Goal: Find specific page/section: Find specific page/section

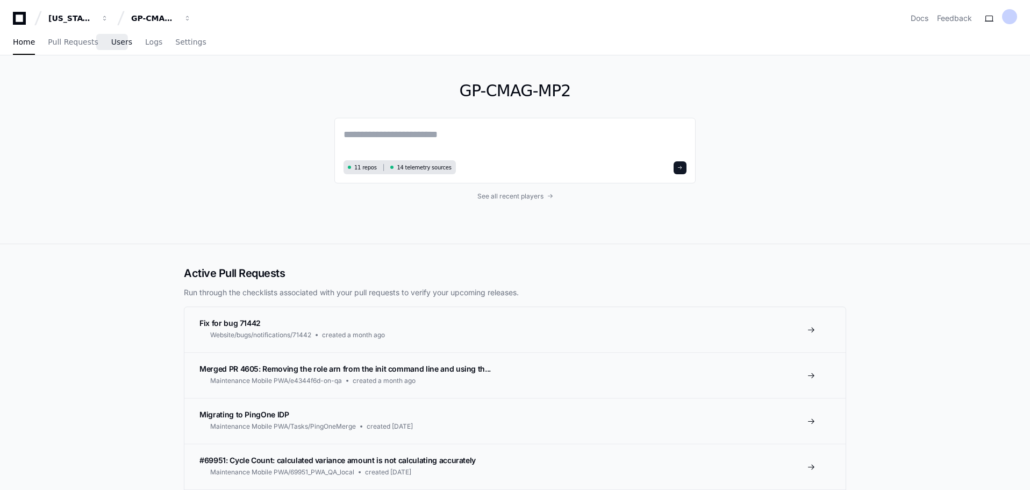
click at [112, 45] on span "Users" at bounding box center [121, 42] width 21 height 6
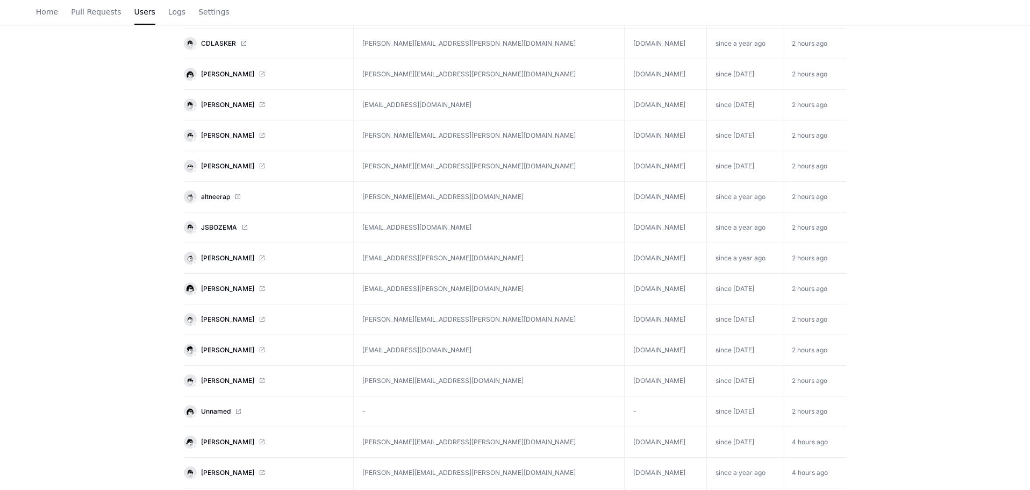
scroll to position [376, 0]
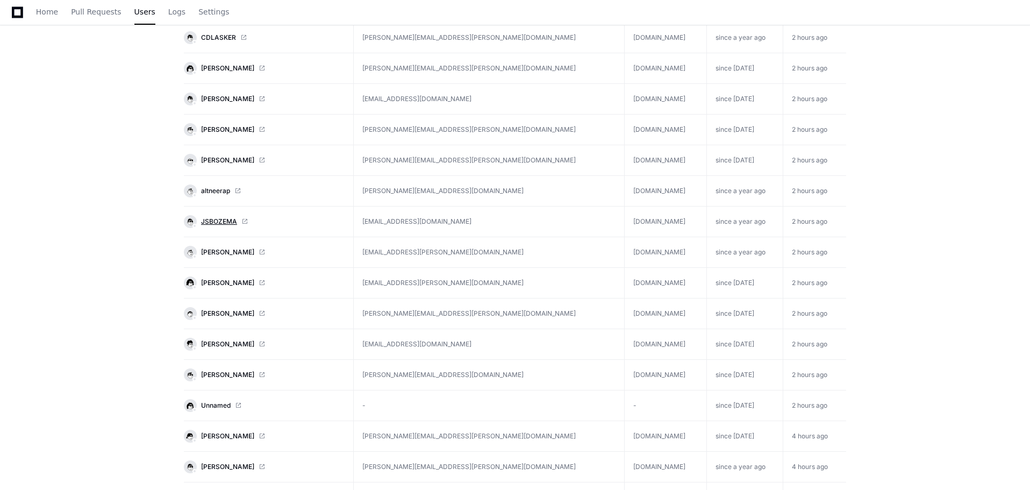
click at [226, 222] on span "JSBOZEMA" at bounding box center [219, 221] width 36 height 9
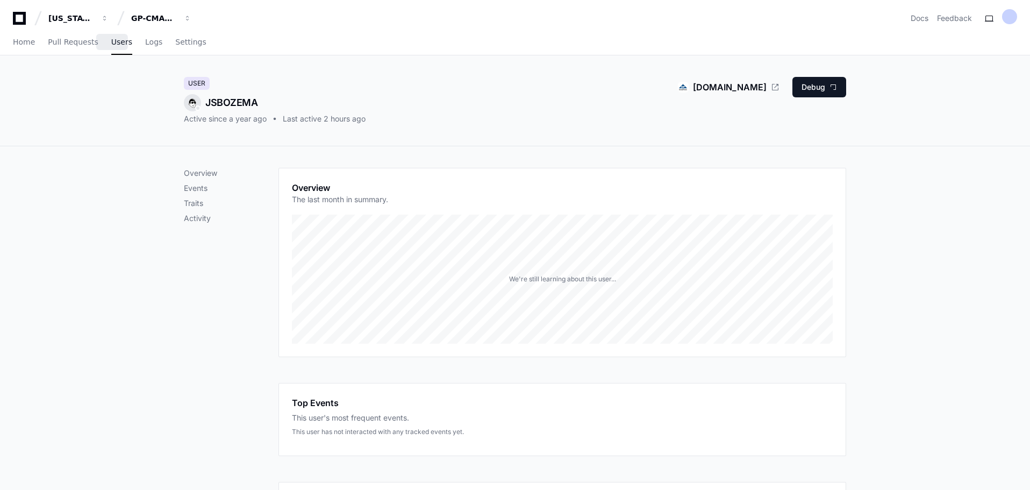
click at [111, 45] on span "Users" at bounding box center [121, 42] width 21 height 6
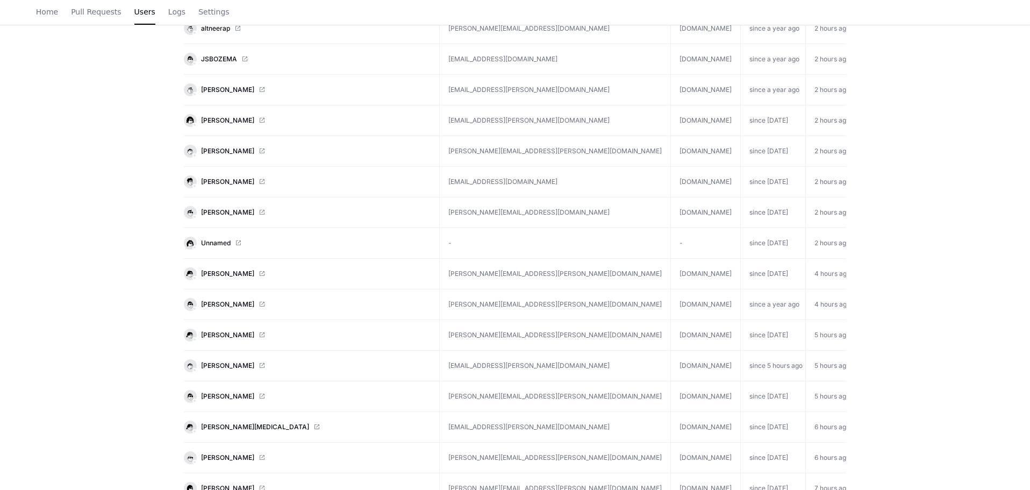
scroll to position [538, 0]
click at [221, 302] on span "[PERSON_NAME]" at bounding box center [227, 305] width 53 height 9
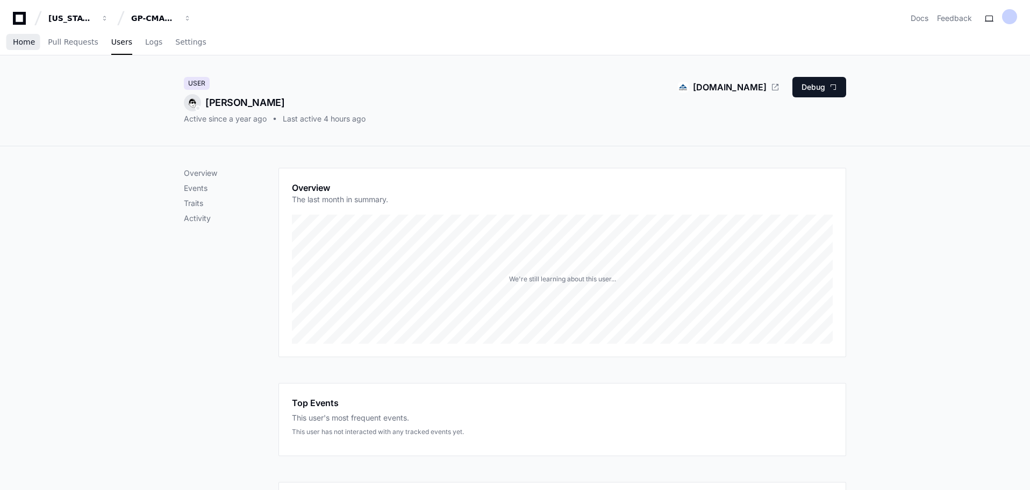
click at [19, 41] on span "Home" at bounding box center [24, 42] width 22 height 6
